Goal: Transaction & Acquisition: Purchase product/service

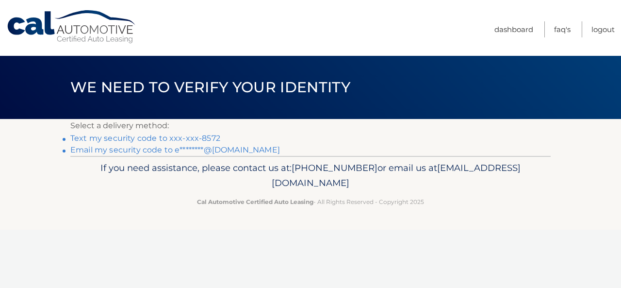
click at [193, 136] on link "Text my security code to xxx-xxx-8572" at bounding box center [145, 137] width 150 height 9
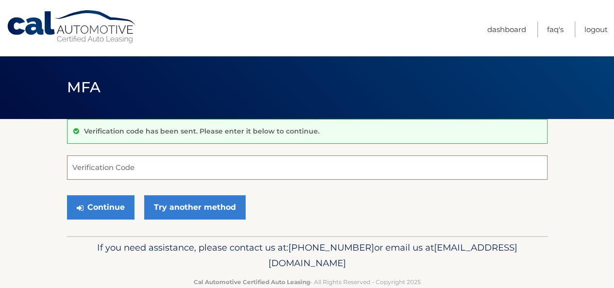
click at [199, 172] on input "Verification Code" at bounding box center [307, 167] width 480 height 24
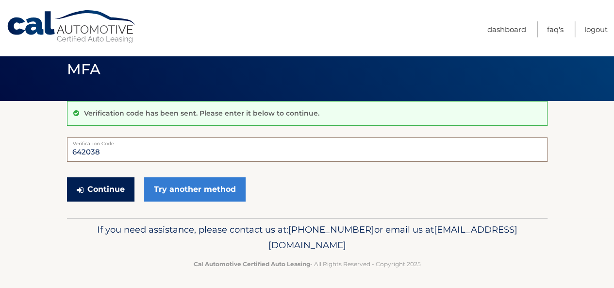
type input "642038"
click at [117, 190] on button "Continue" at bounding box center [100, 189] width 67 height 24
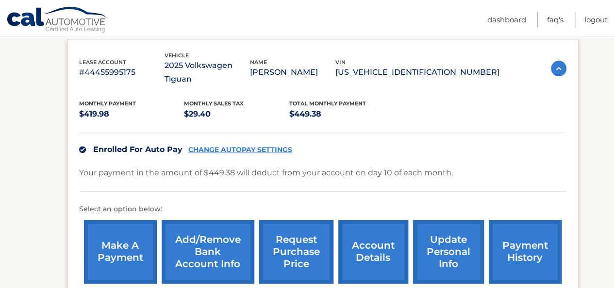
scroll to position [164, 0]
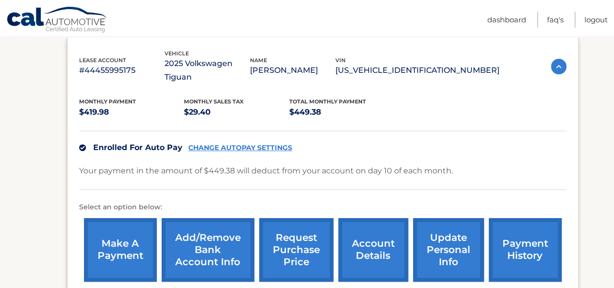
click at [109, 236] on link "make a payment" at bounding box center [120, 250] width 73 height 64
click at [122, 235] on link "make a payment" at bounding box center [120, 250] width 73 height 64
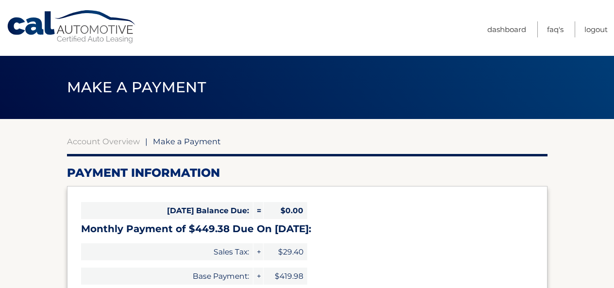
select select "NDMwNWZjMTMtZWRjNS00YTI3LTlkZTQtZDBhZjgwYzAwNTZk"
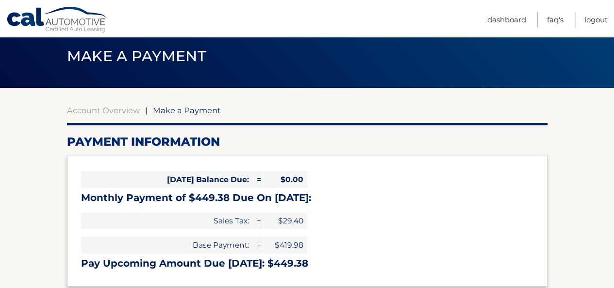
scroll to position [56, 0]
